Goal: Navigation & Orientation: Find specific page/section

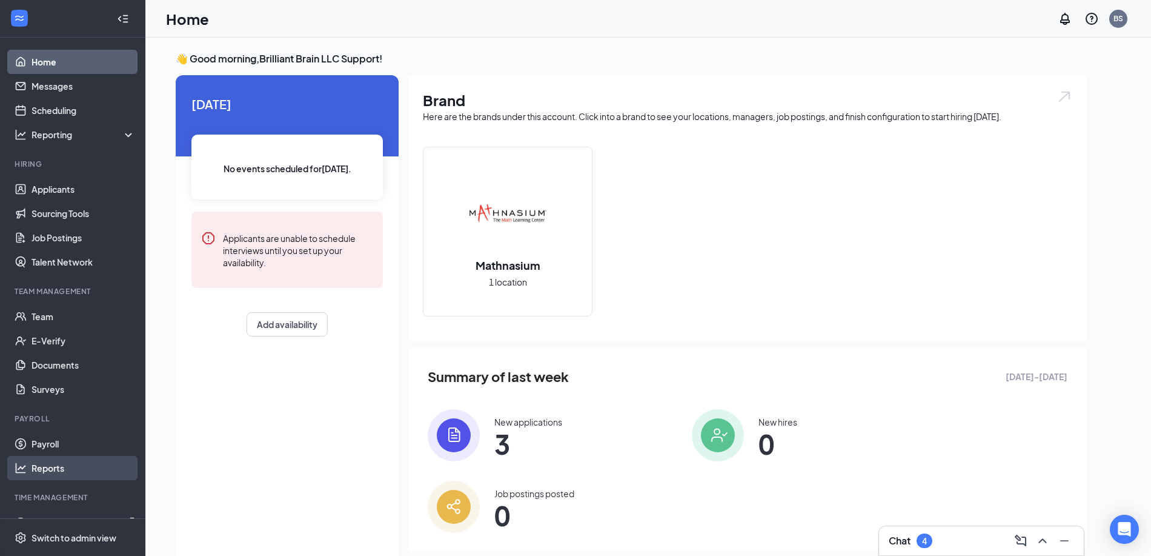
scroll to position [21, 0]
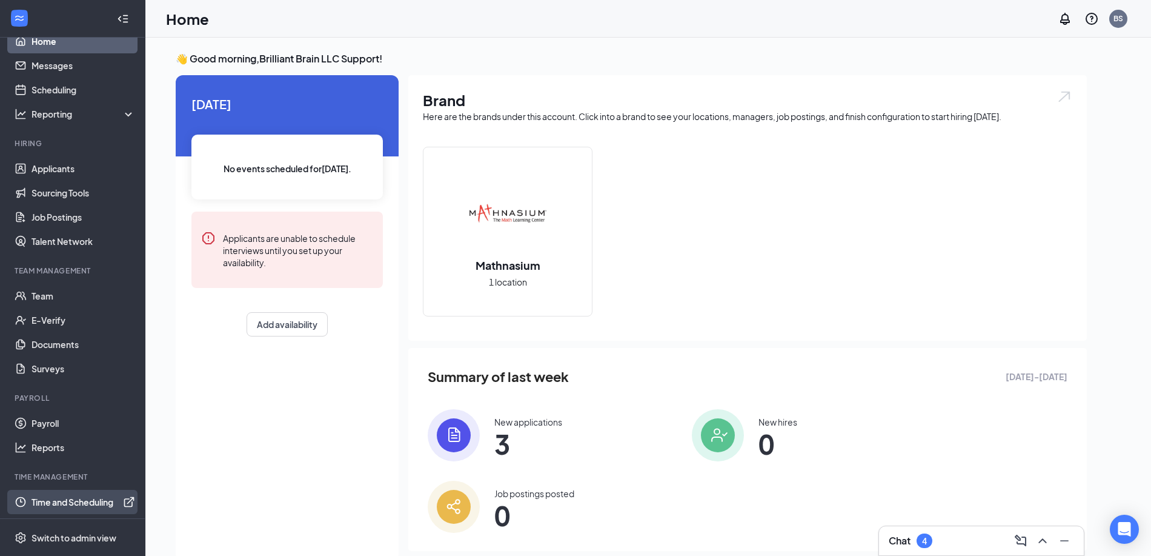
click at [67, 505] on link "Time and Scheduling" at bounding box center [84, 502] width 104 height 24
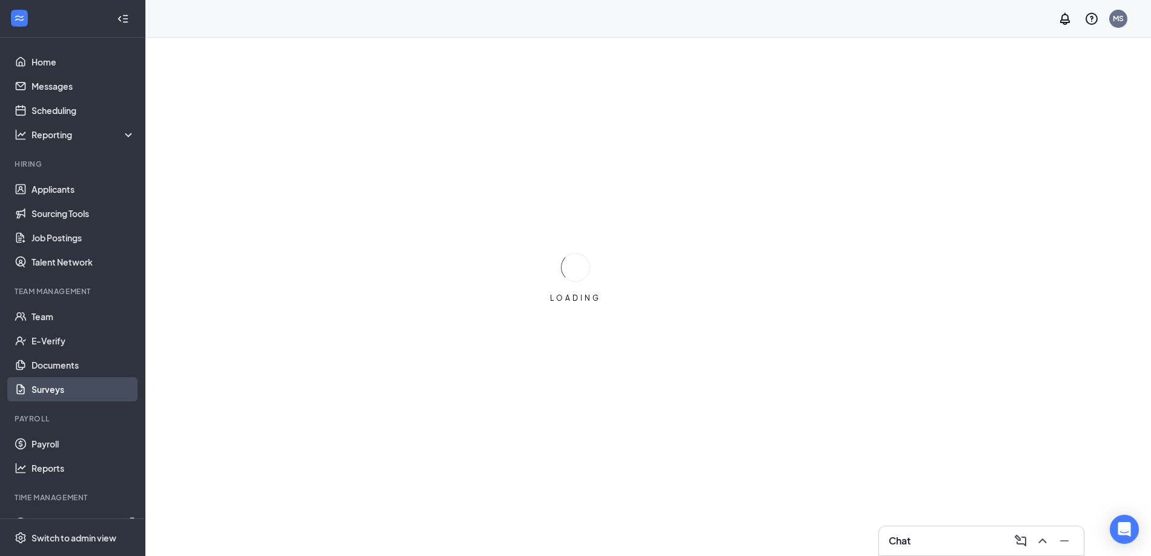
scroll to position [21, 0]
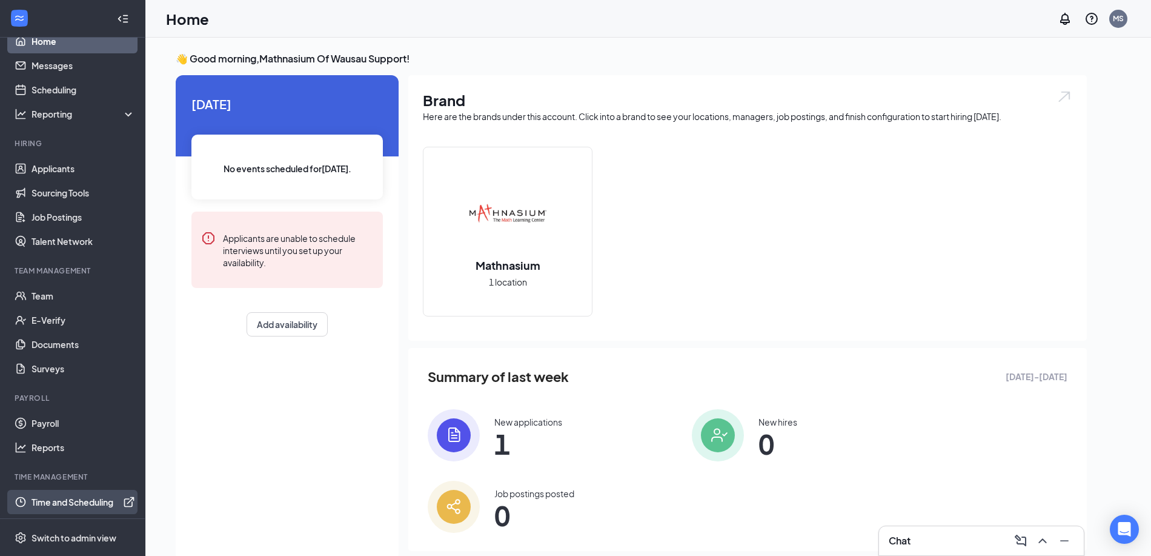
click at [52, 513] on link "Time and Scheduling" at bounding box center [84, 502] width 104 height 24
click at [76, 502] on link "Time and Scheduling" at bounding box center [84, 502] width 104 height 24
click at [67, 298] on link "Team" at bounding box center [84, 296] width 104 height 24
